Goal: Navigation & Orientation: Find specific page/section

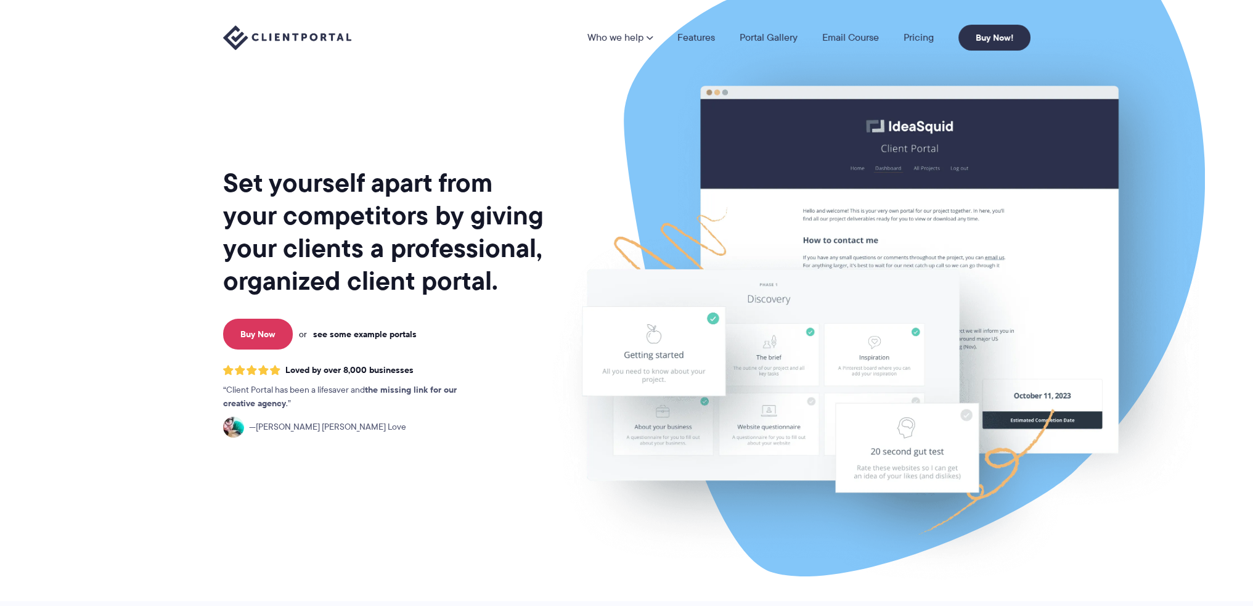
click at [385, 329] on link "see some example portals" at bounding box center [365, 334] width 104 height 11
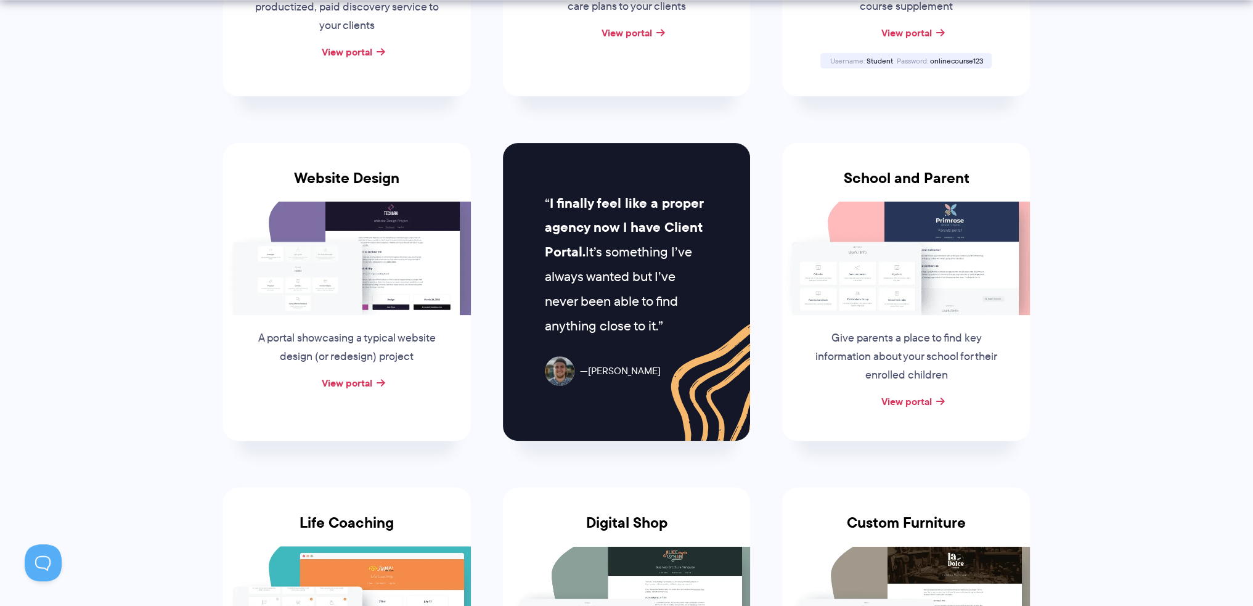
scroll to position [493, 0]
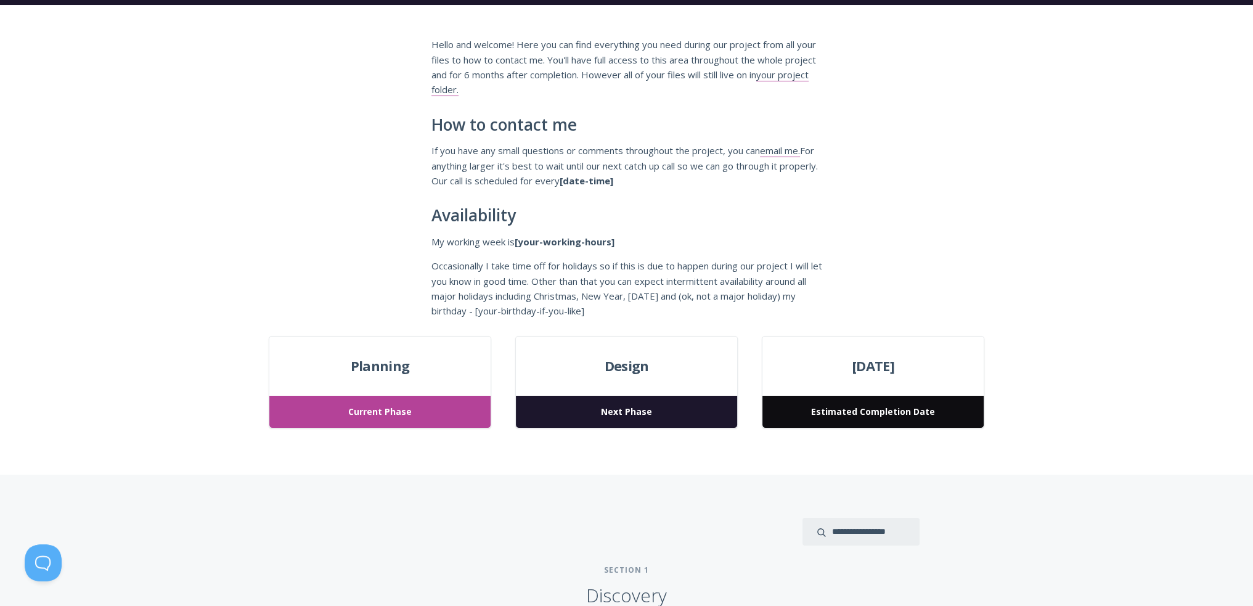
scroll to position [185, 0]
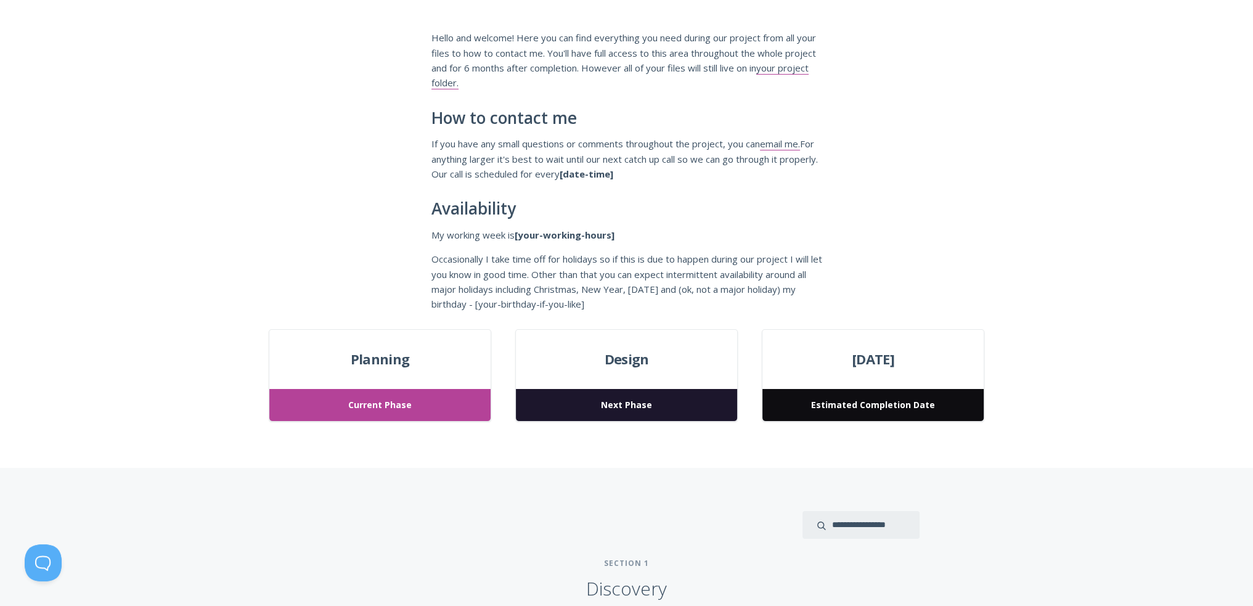
click at [395, 399] on span "Current Phase" at bounding box center [379, 405] width 221 height 33
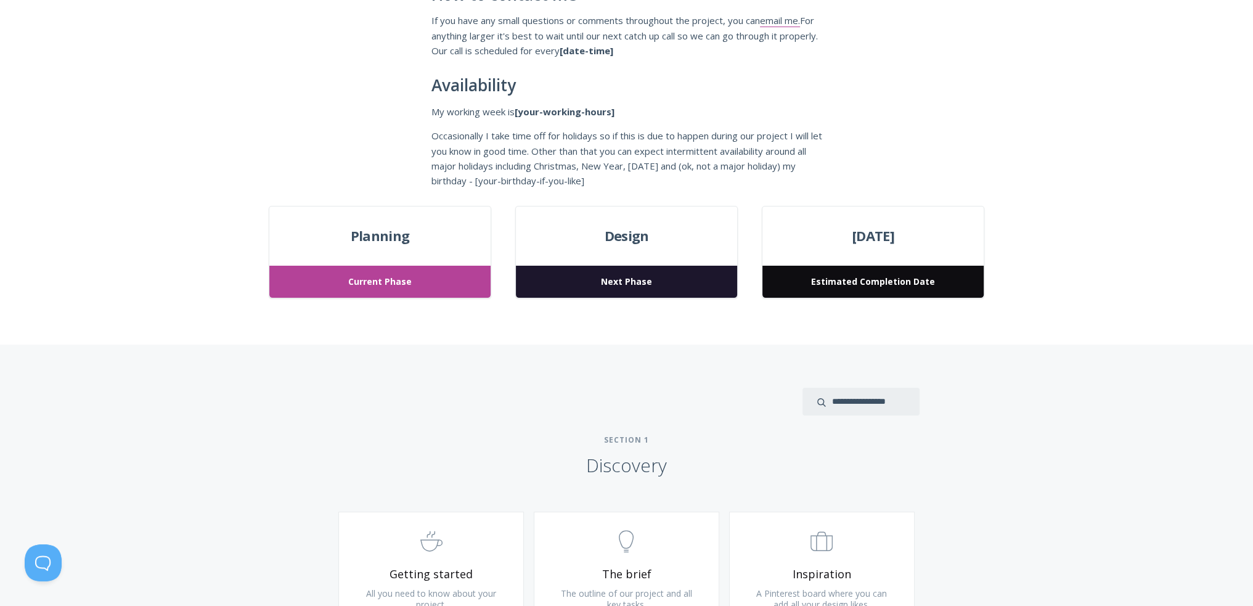
scroll to position [493, 0]
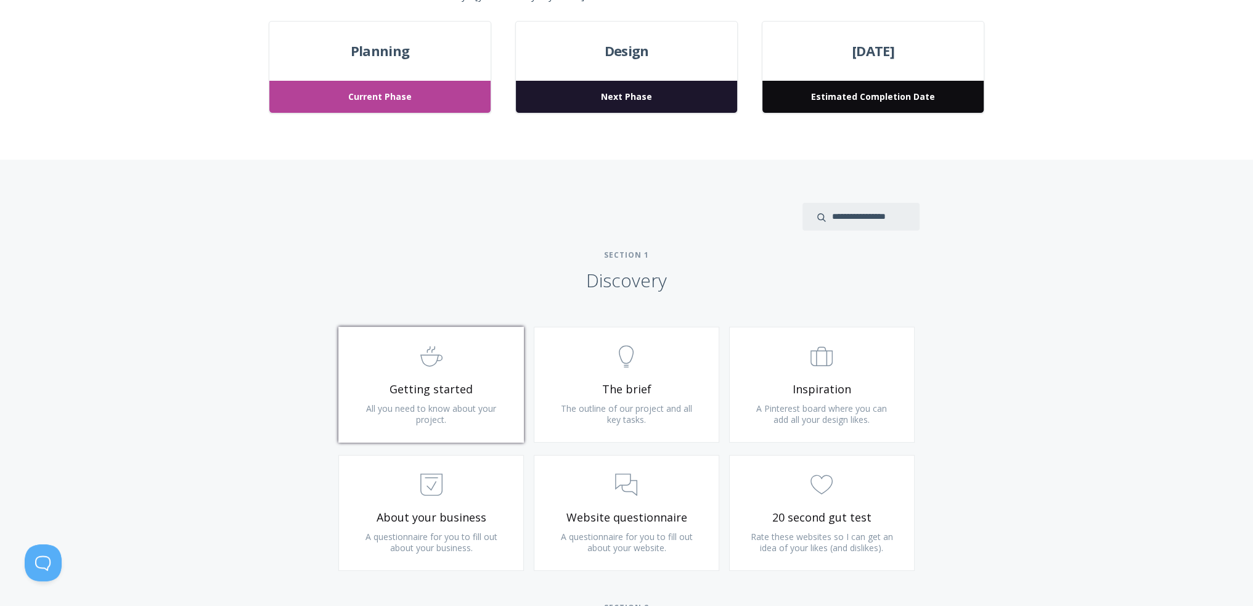
click at [450, 398] on link ".st0{fill:none;stroke:#000000;stroke-width:2;stroke-miterlimit:10;} Untitled-22…" at bounding box center [431, 385] width 186 height 116
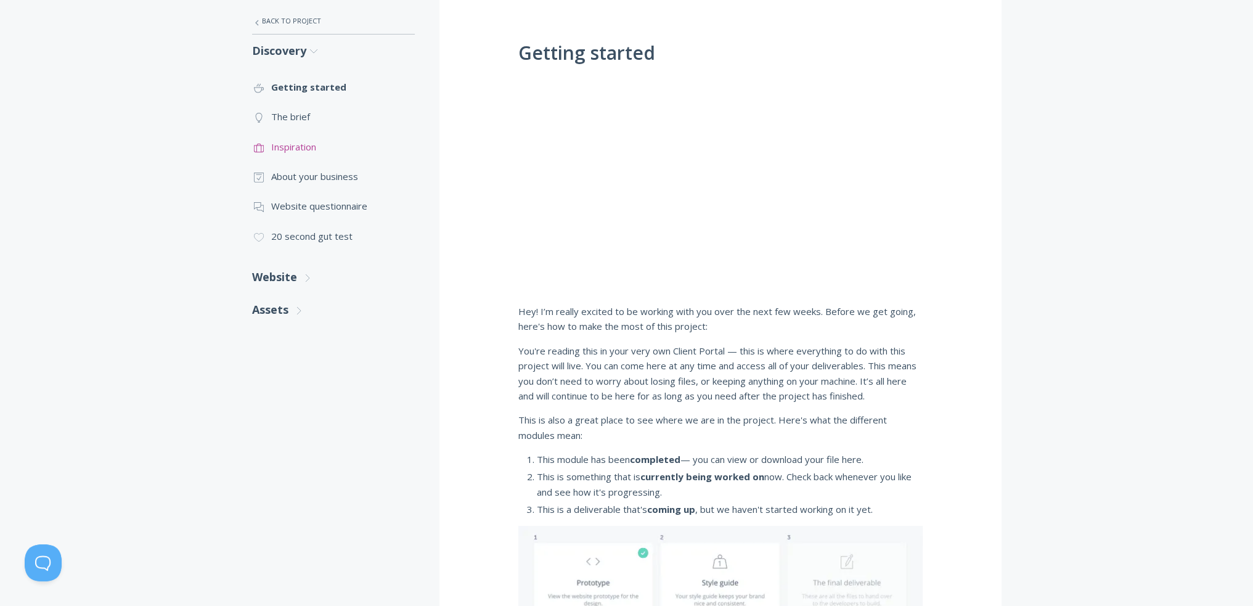
scroll to position [185, 0]
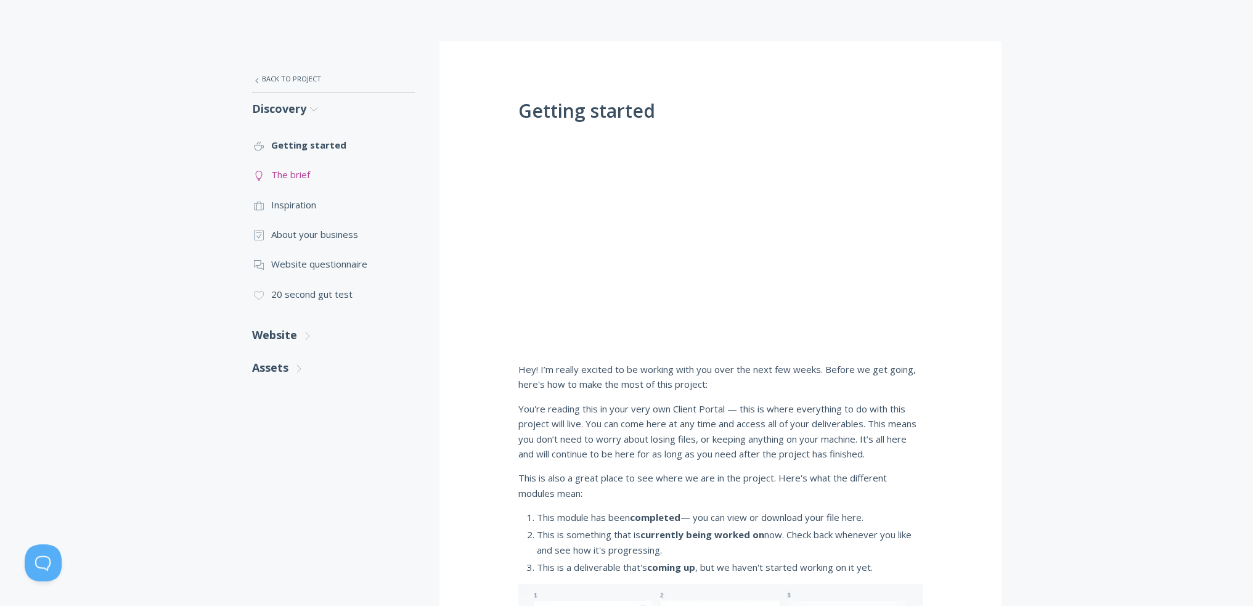
click at [291, 169] on link ".st0{fill:none;stroke:#000000;stroke-width:2;stroke-miterlimit:10;} Untitled-14…" at bounding box center [333, 175] width 163 height 30
click at [326, 231] on link ".st0{fill:none;stroke:#000000;stroke-width:2;stroke-miterlimit:10;} Untitled-18…" at bounding box center [333, 234] width 163 height 30
